Goal: Browse casually: Explore the website without a specific task or goal

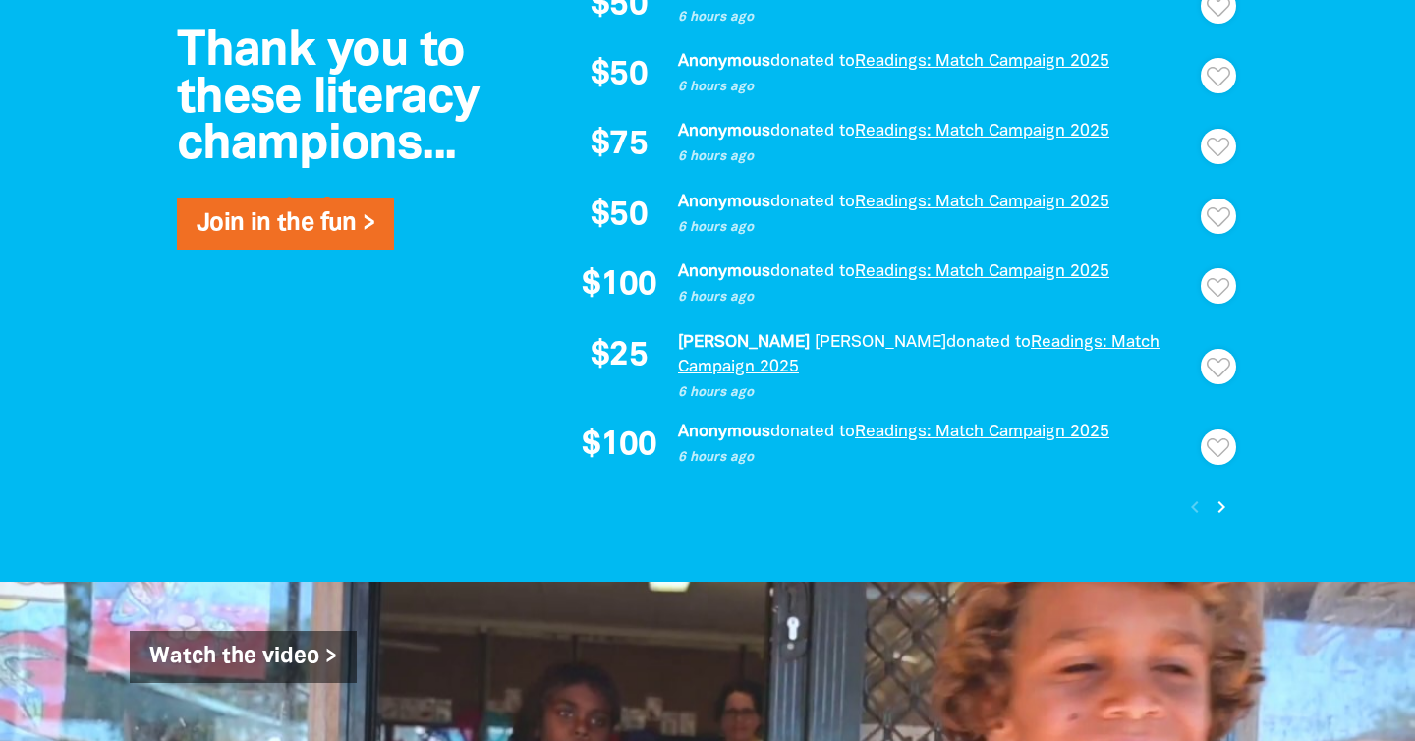
scroll to position [1792, 0]
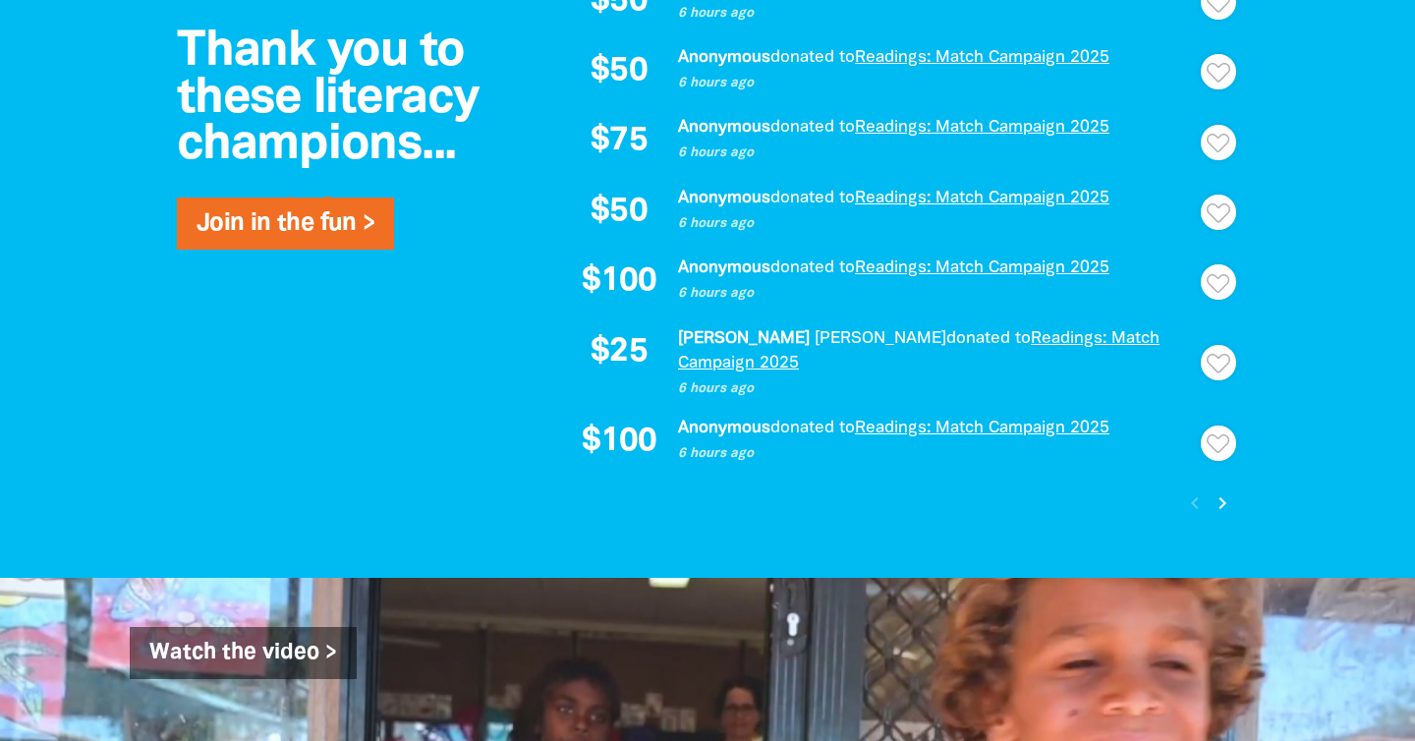
click at [1213, 491] on icon "chevron_right" at bounding box center [1223, 503] width 24 height 24
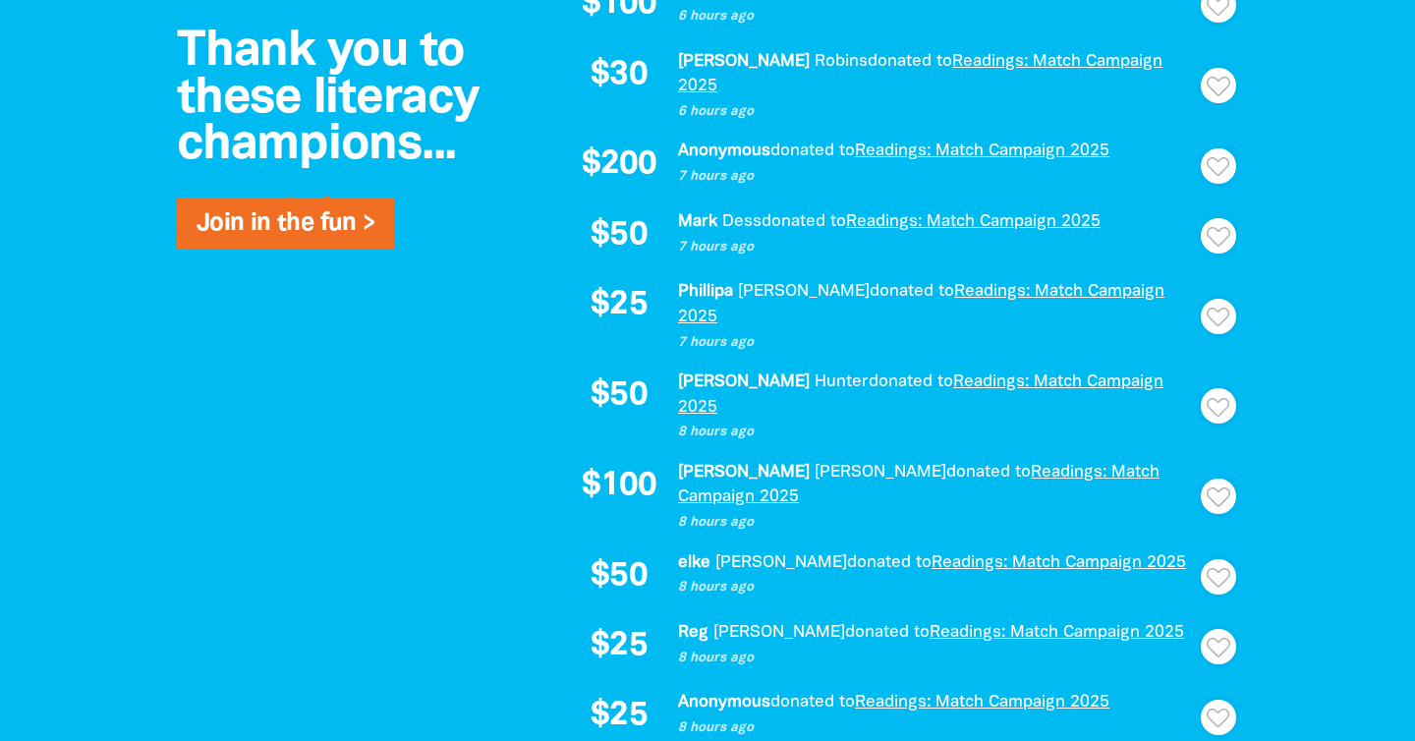
scroll to position [1540, 0]
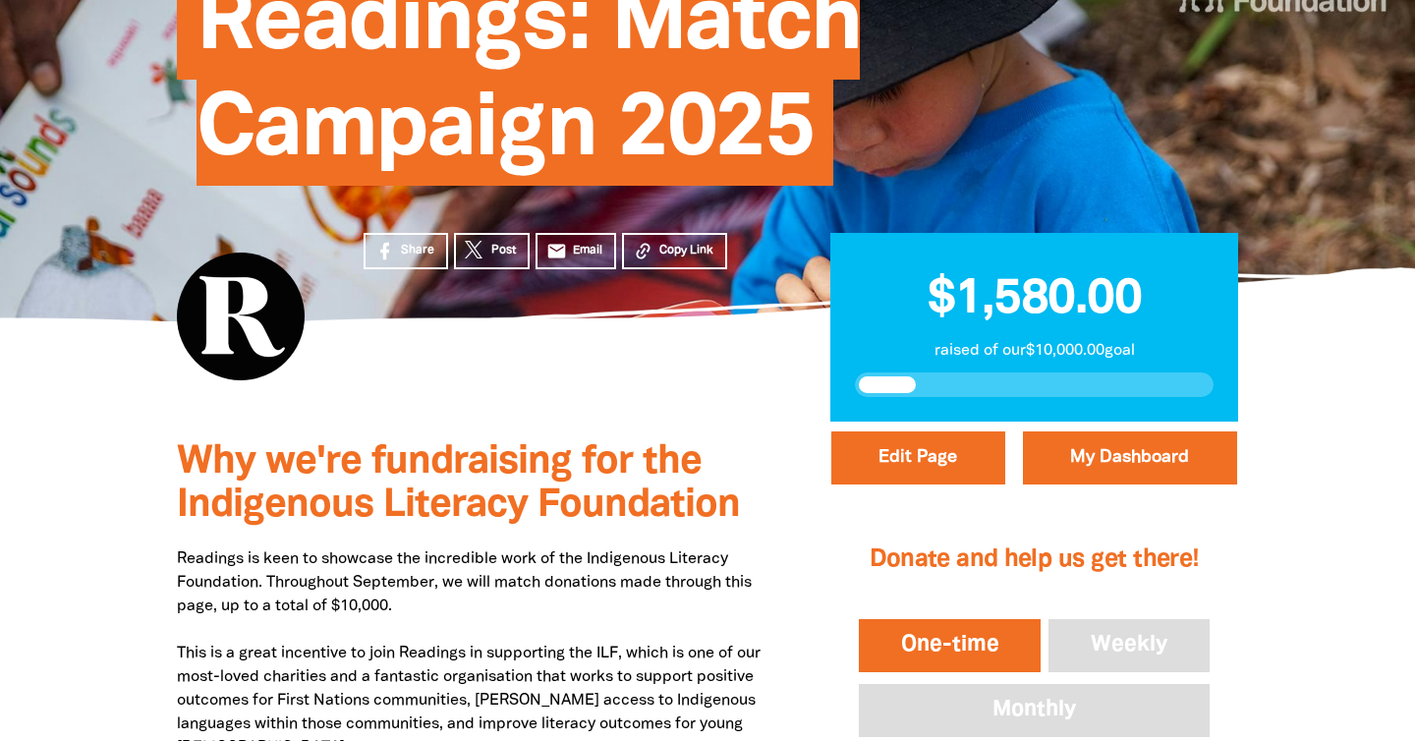
scroll to position [472, 0]
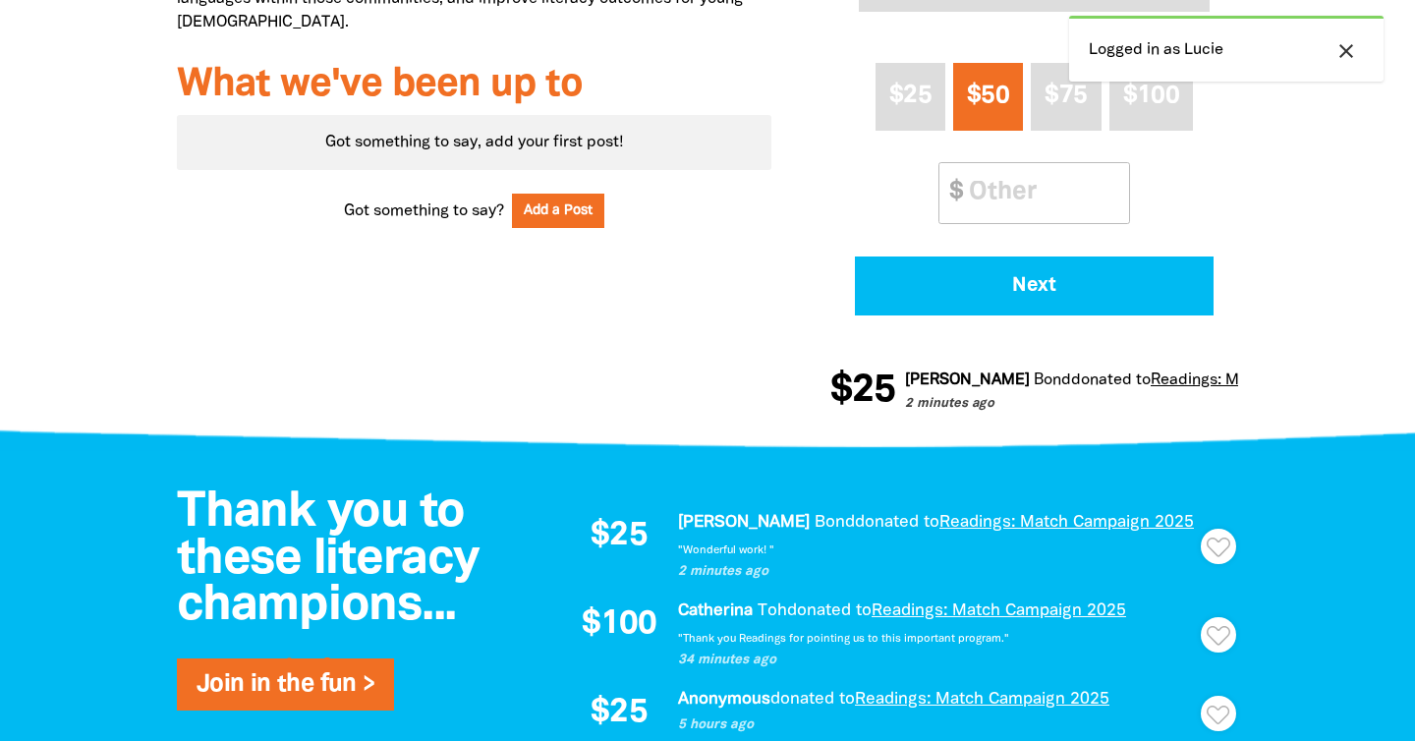
scroll to position [1139, 0]
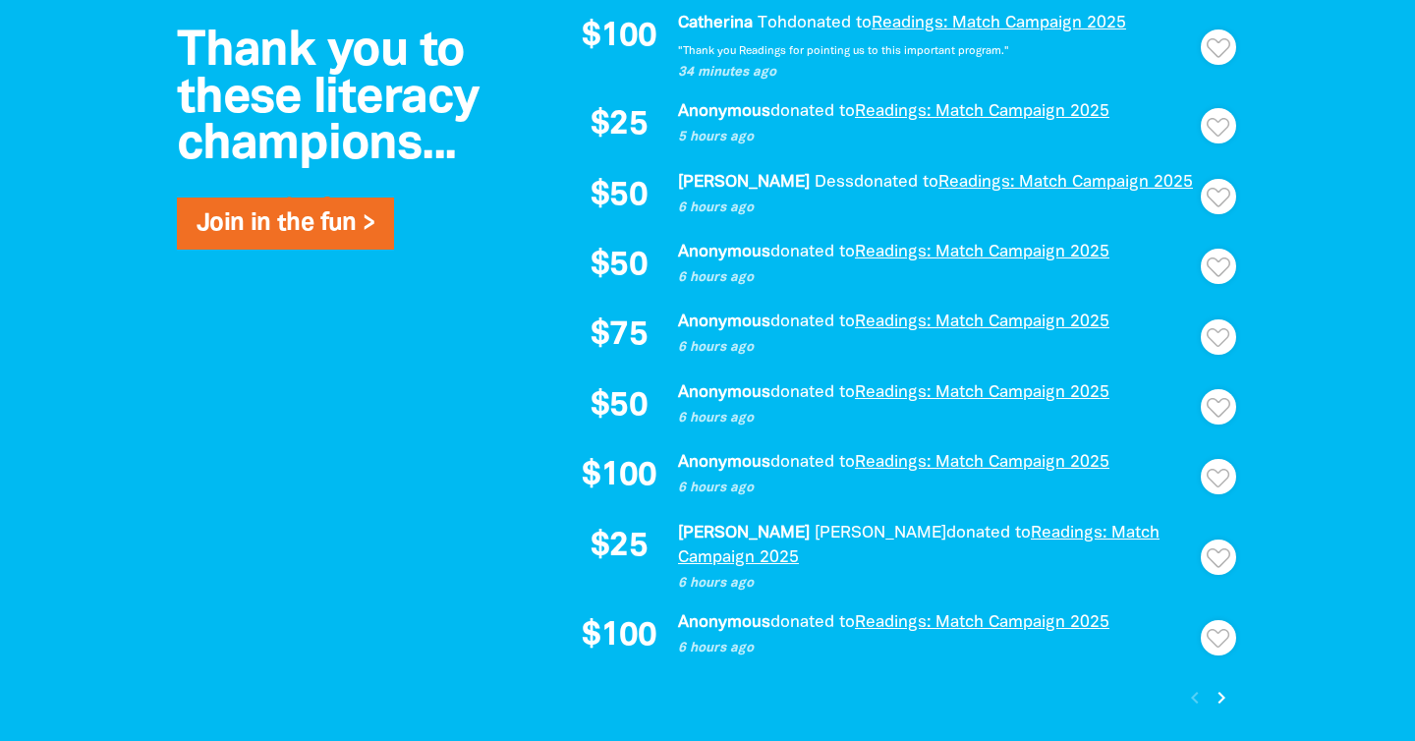
scroll to position [1647, 0]
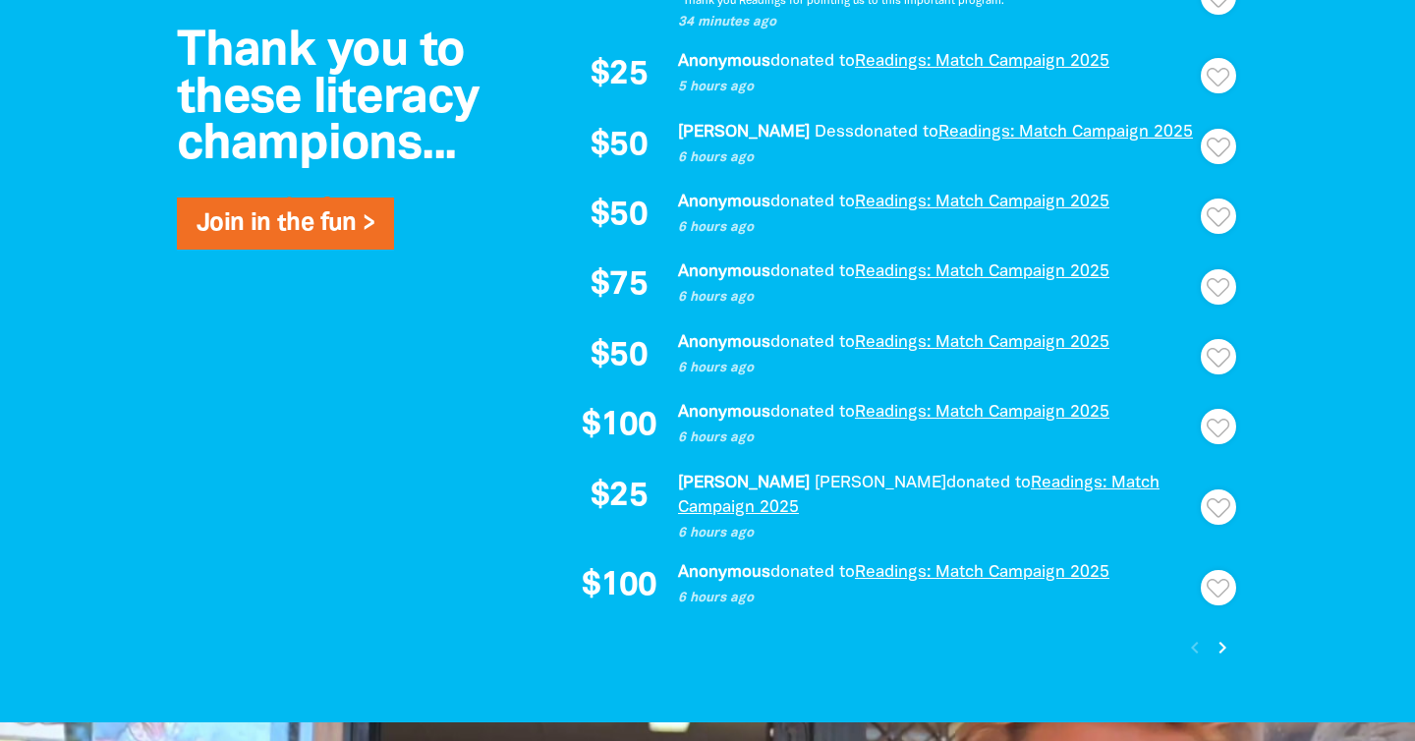
click at [1226, 636] on icon "chevron_right" at bounding box center [1223, 648] width 24 height 24
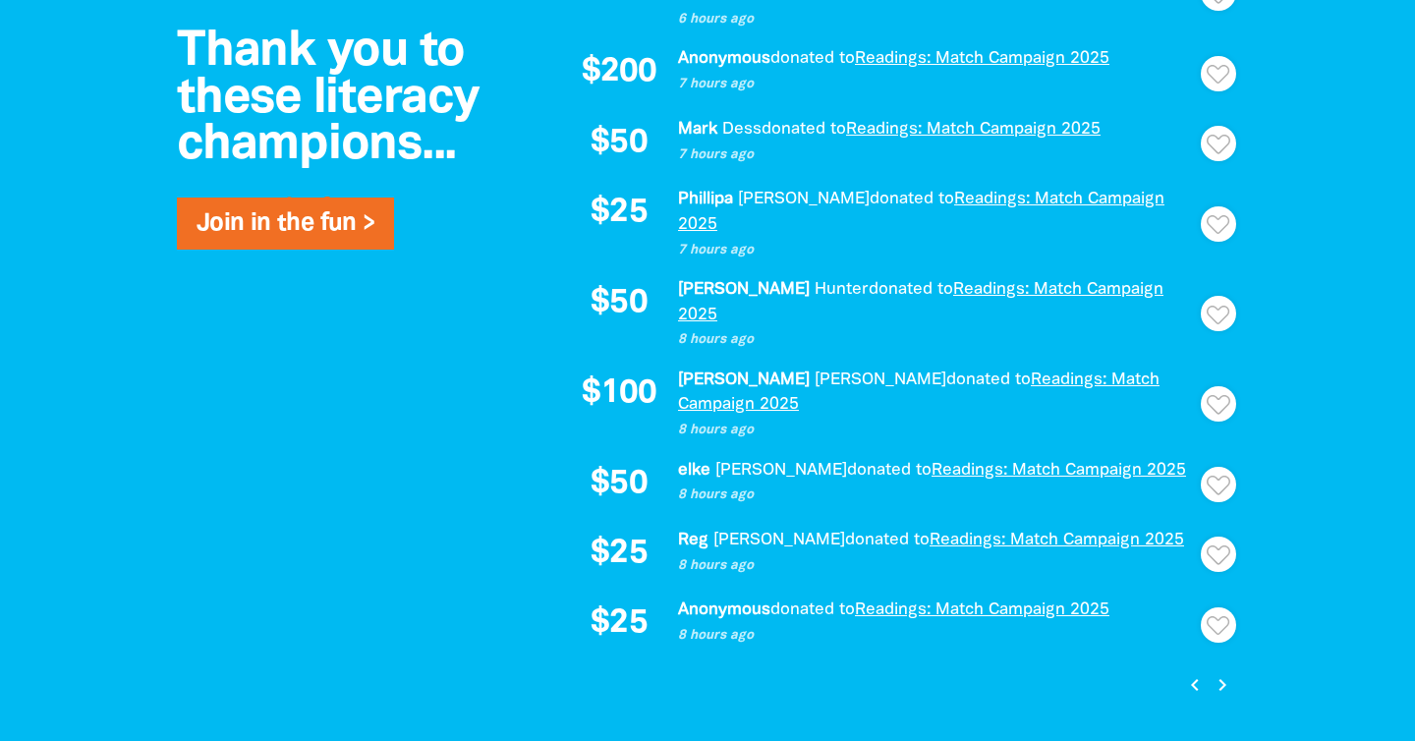
scroll to position [1632, 0]
click at [1213, 672] on button "chevron_right" at bounding box center [1222, 685] width 27 height 27
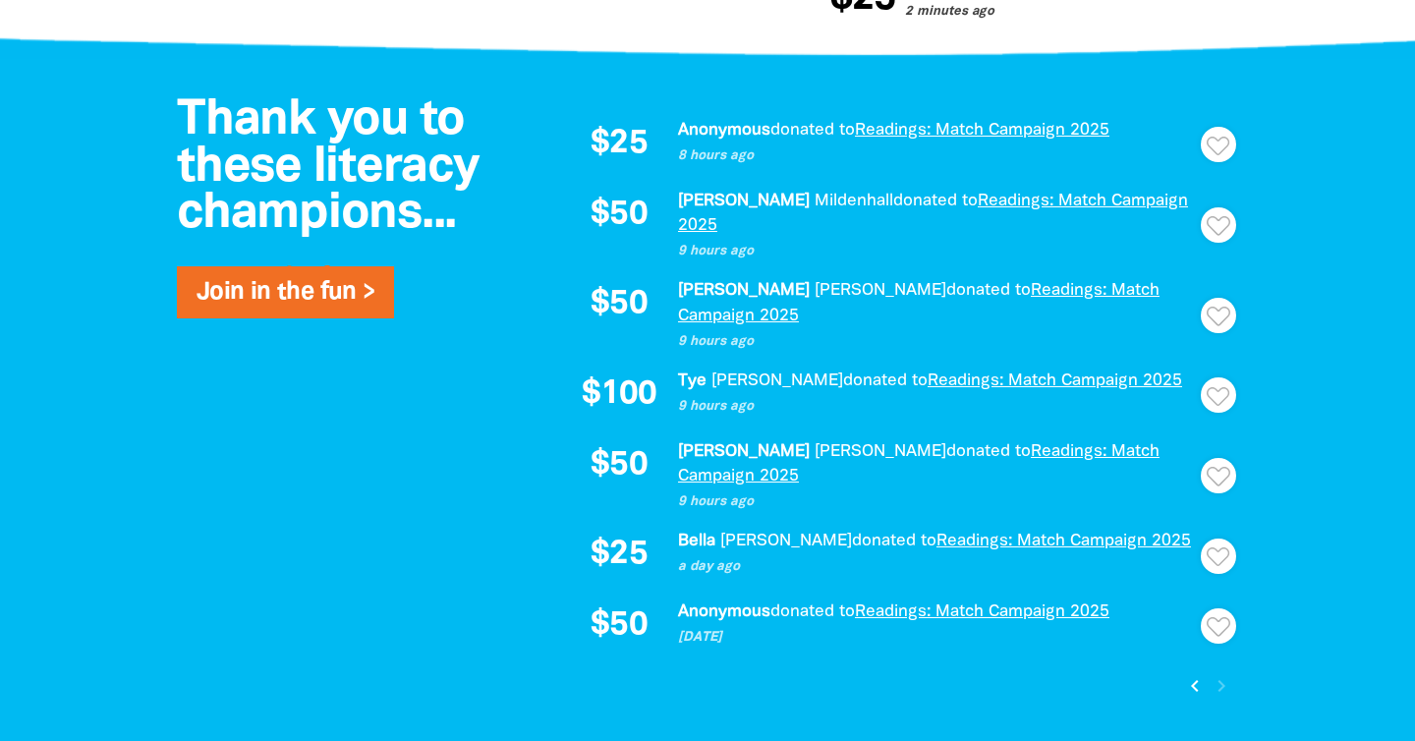
scroll to position [0, 0]
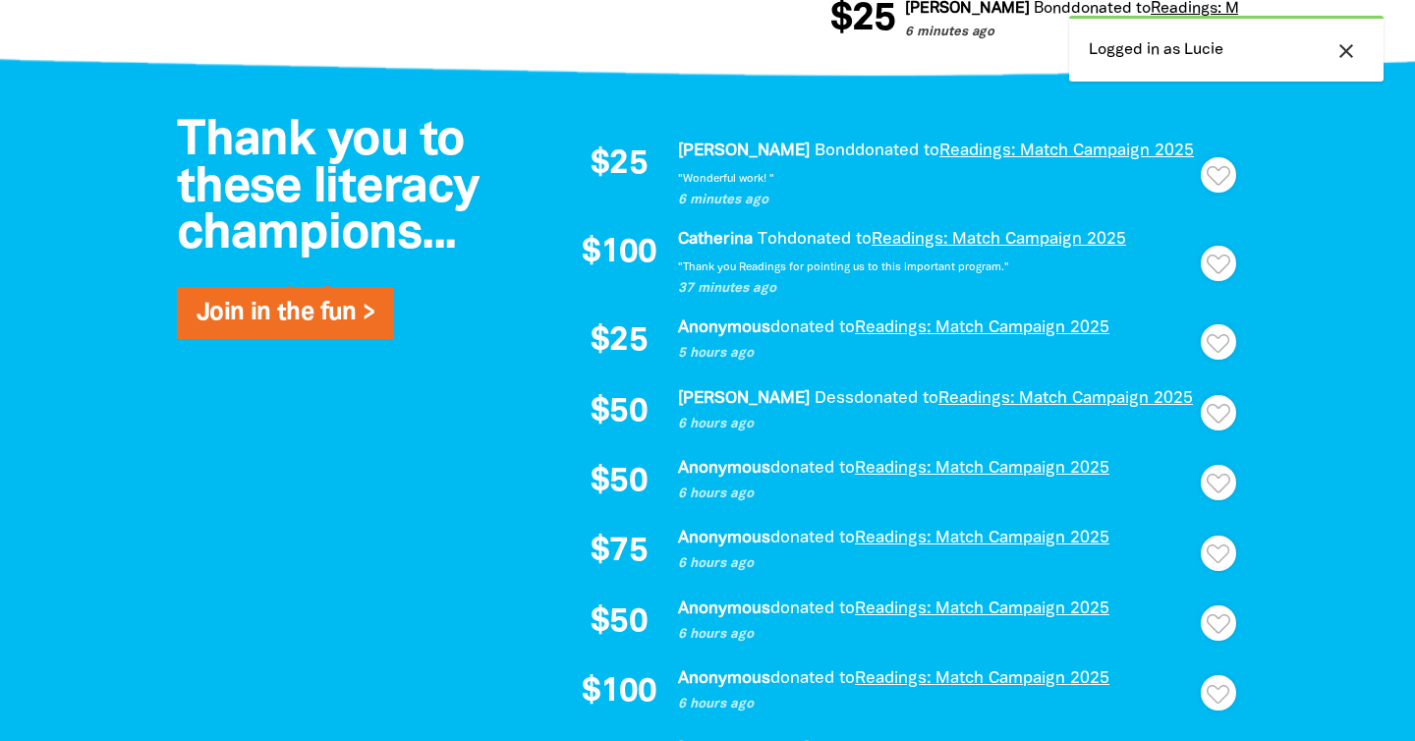
scroll to position [1398, 0]
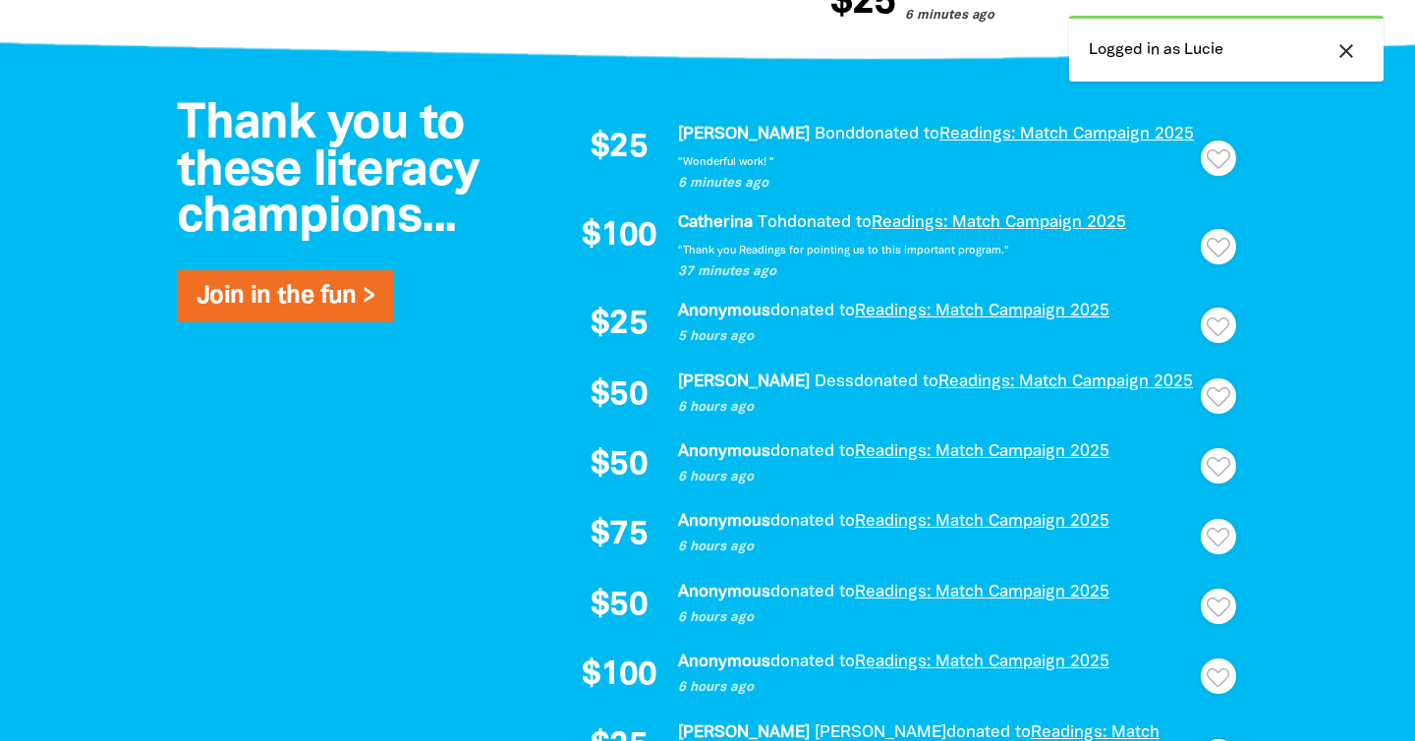
click at [1344, 41] on icon "close" at bounding box center [1347, 51] width 24 height 24
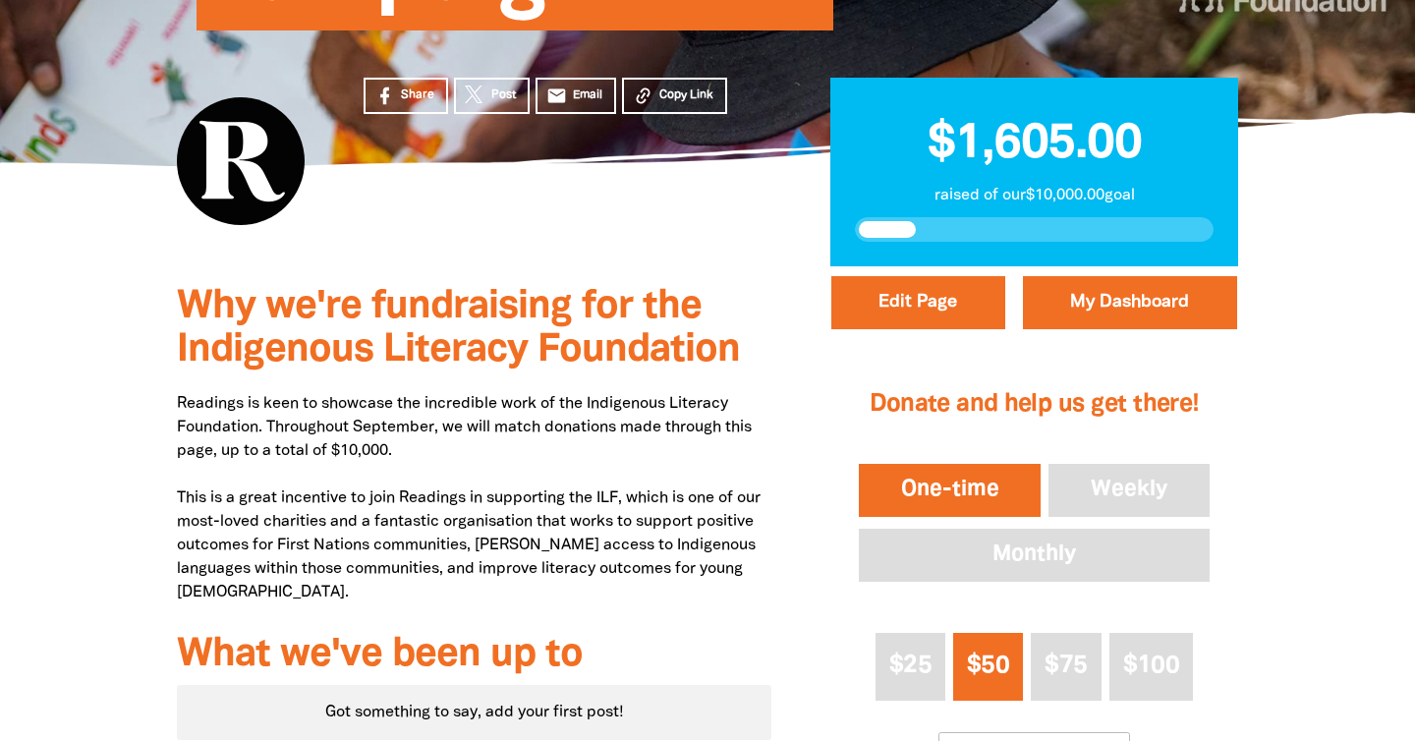
scroll to position [448, 0]
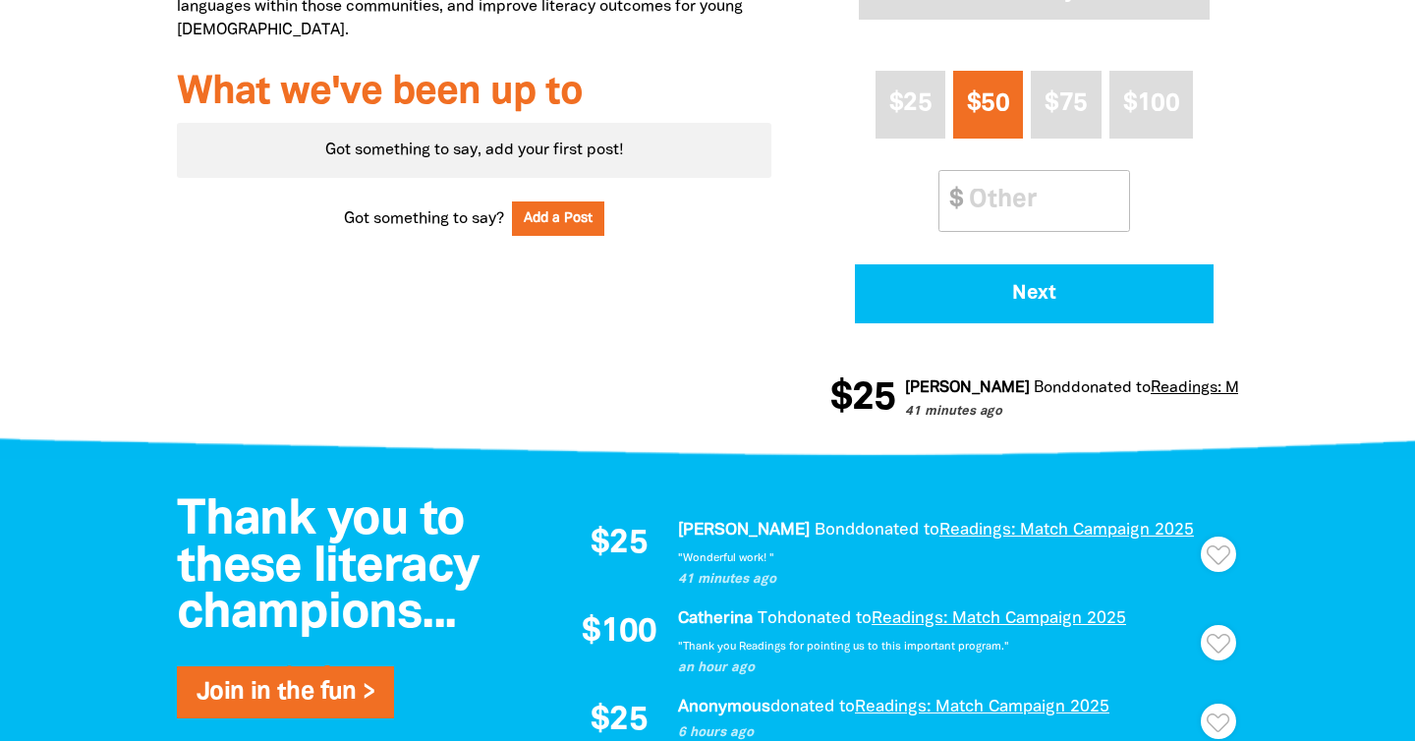
scroll to position [1010, 0]
